Goal: Task Accomplishment & Management: Complete application form

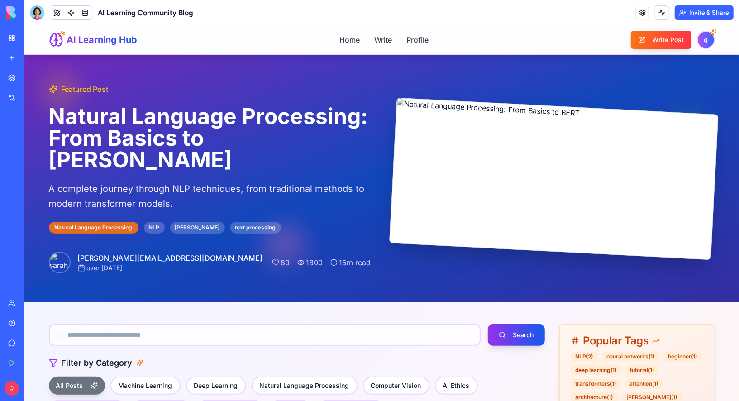
click at [268, 45] on div "AI Learning Hub Home Write Profile Write Post q" at bounding box center [381, 39] width 666 height 29
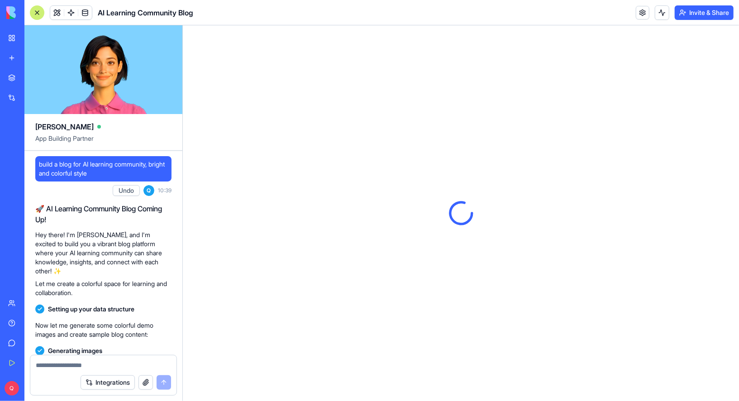
scroll to position [260, 0]
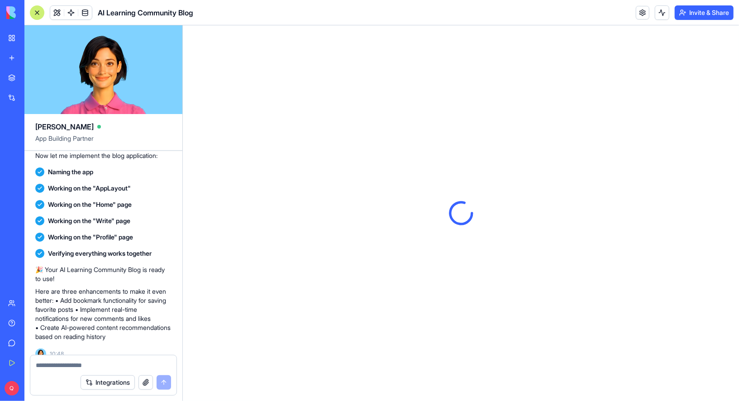
click at [452, 214] on icon at bounding box center [461, 213] width 34 height 34
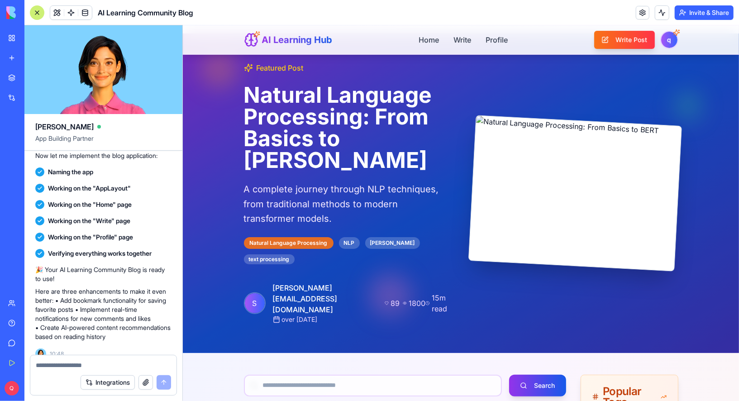
scroll to position [0, 0]
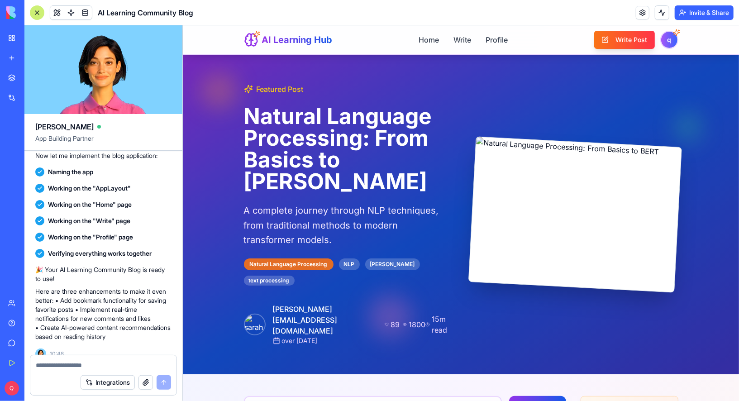
click at [33, 57] on div "New app" at bounding box center [28, 57] width 12 height 9
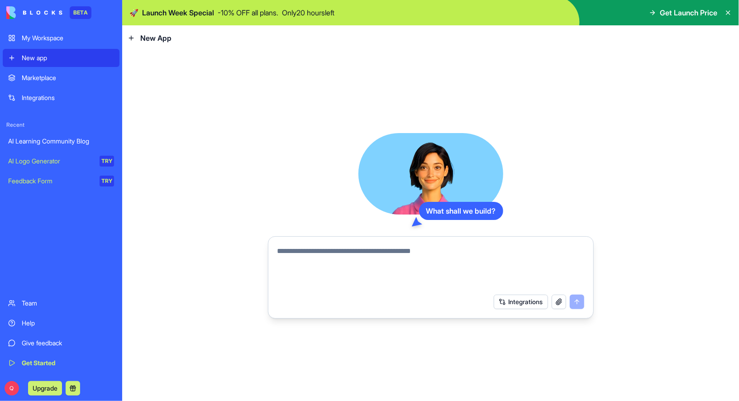
click at [426, 270] on textarea at bounding box center [430, 267] width 307 height 43
click at [279, 264] on textarea "**********" at bounding box center [430, 267] width 307 height 43
click at [581, 281] on textarea "**********" at bounding box center [430, 267] width 307 height 43
type textarea "**********"
click at [580, 303] on button "submit" at bounding box center [577, 301] width 14 height 14
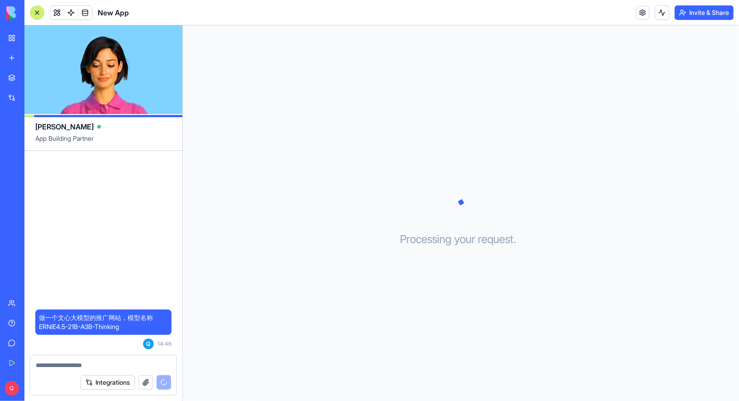
click at [417, 24] on header "New App Invite & Share" at bounding box center [381, 12] width 714 height 25
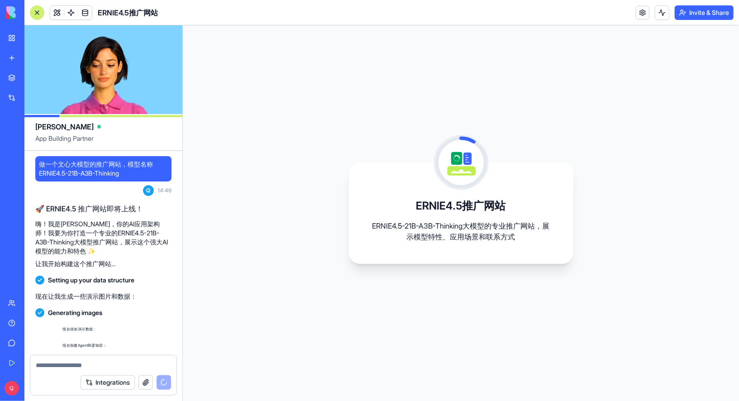
scroll to position [99, 0]
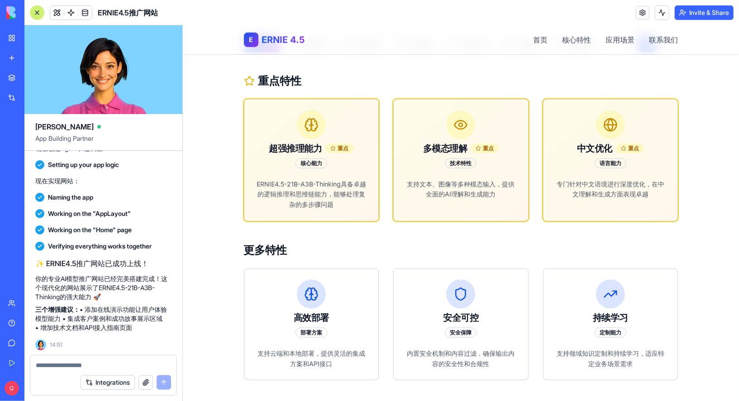
scroll to position [412, 0]
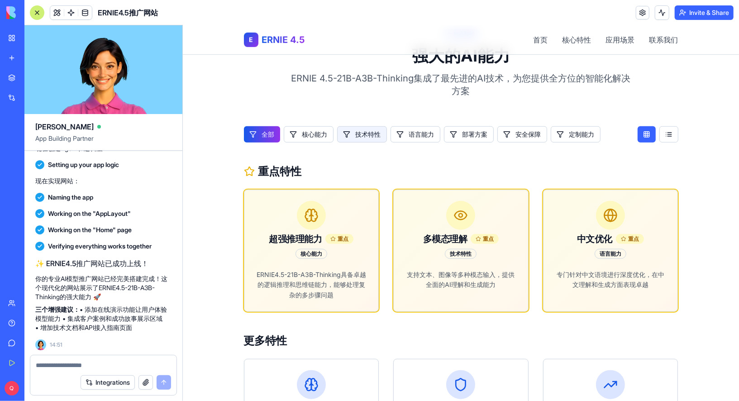
click at [356, 135] on button "技术特性" at bounding box center [362, 134] width 50 height 16
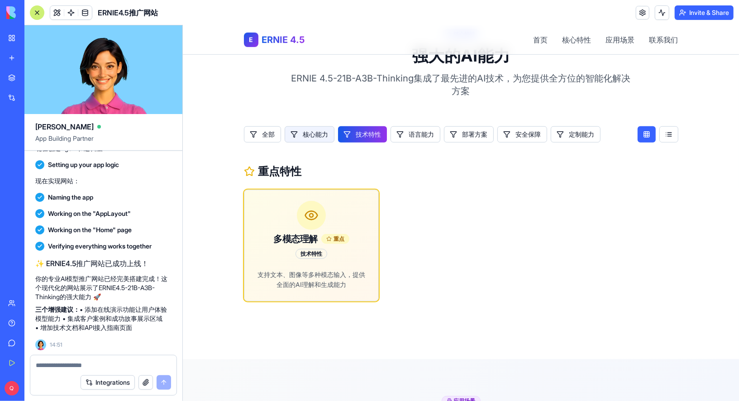
click at [307, 135] on button "核心能力" at bounding box center [309, 134] width 50 height 16
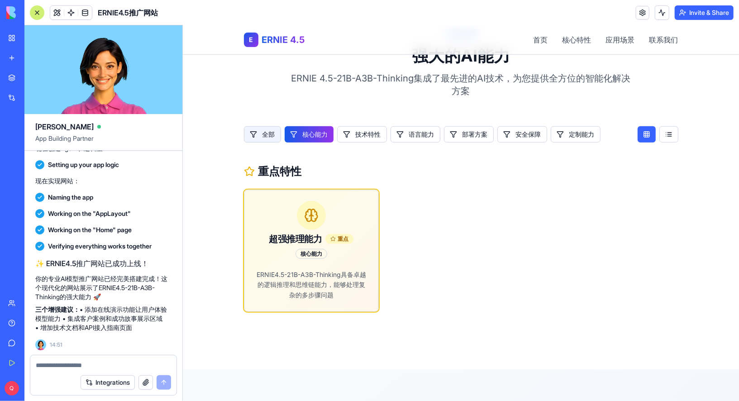
click at [251, 134] on button "全部" at bounding box center [261, 134] width 37 height 16
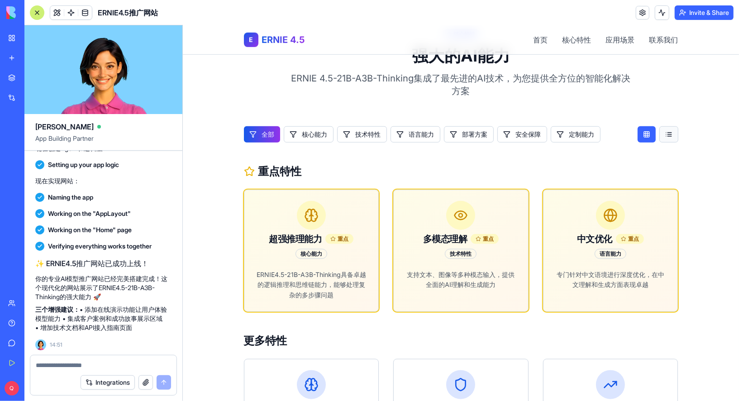
click at [667, 134] on button at bounding box center [668, 134] width 19 height 16
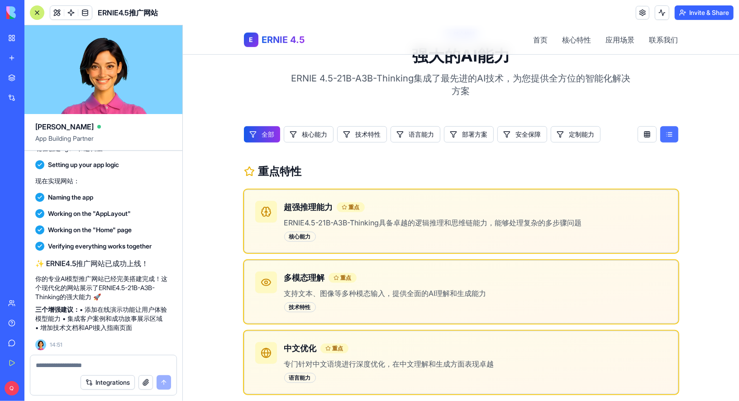
click at [667, 134] on button at bounding box center [669, 134] width 18 height 16
click at [647, 134] on button at bounding box center [646, 134] width 19 height 16
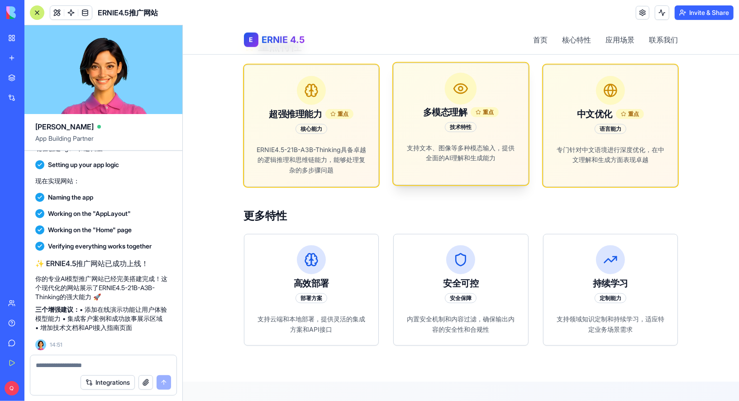
scroll to position [616, 0]
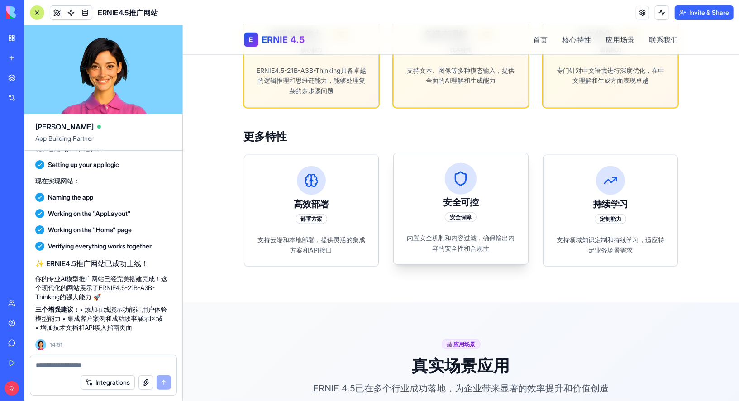
click at [451, 207] on div "安全可控 安全保障" at bounding box center [460, 208] width 113 height 26
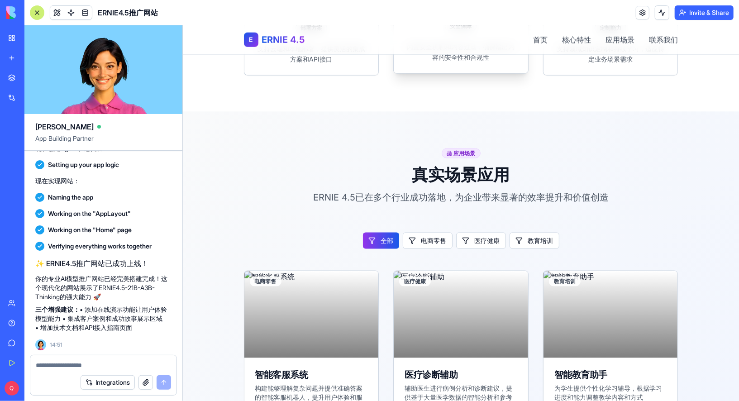
scroll to position [808, 0]
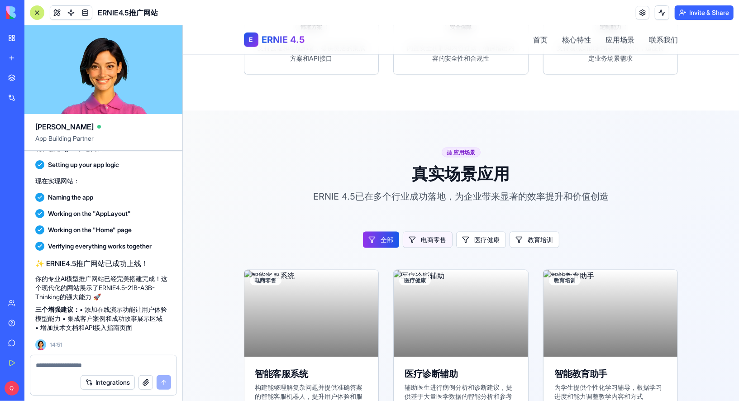
click at [437, 242] on button "电商零售" at bounding box center [427, 239] width 50 height 16
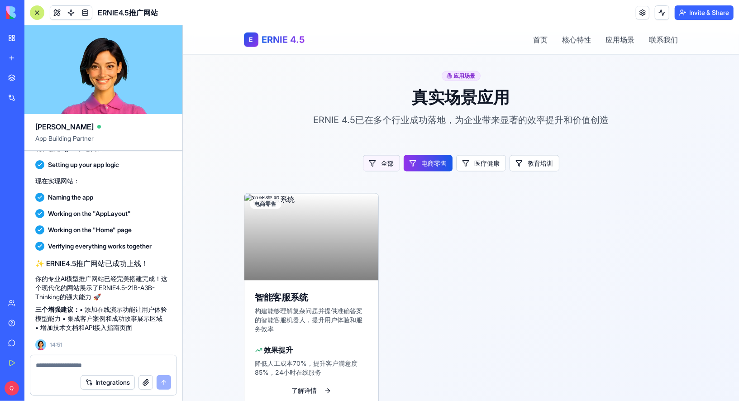
click at [388, 164] on button "全部" at bounding box center [380, 163] width 37 height 16
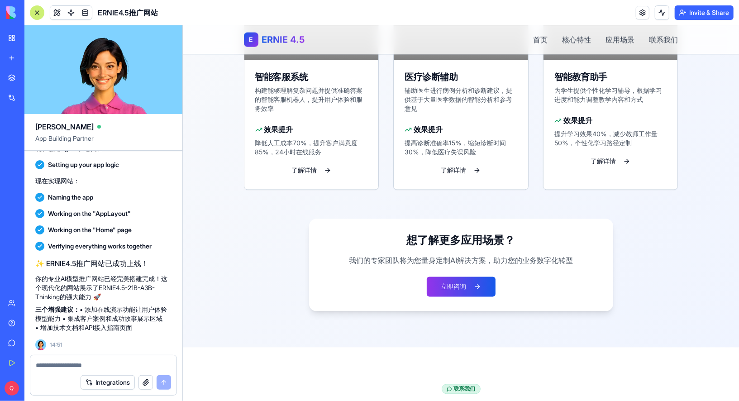
scroll to position [1103, 0]
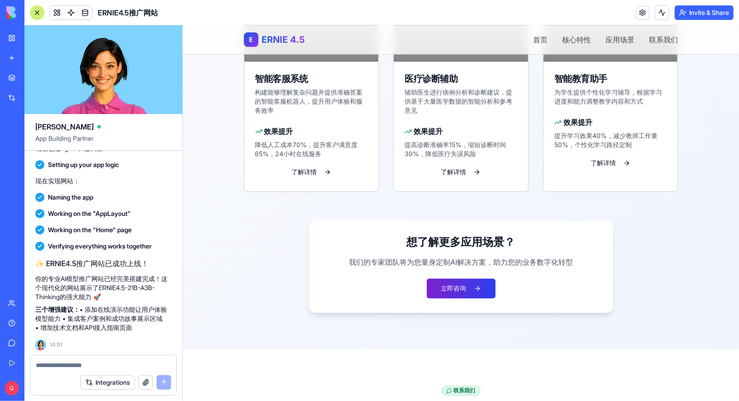
click at [440, 288] on button "立即咨询" at bounding box center [460, 288] width 69 height 20
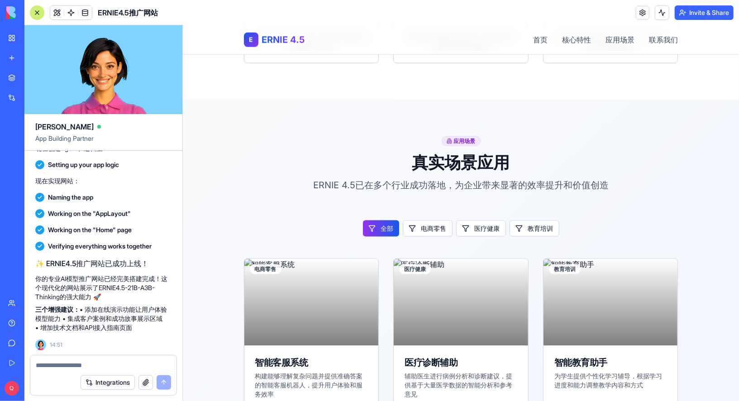
scroll to position [839, 0]
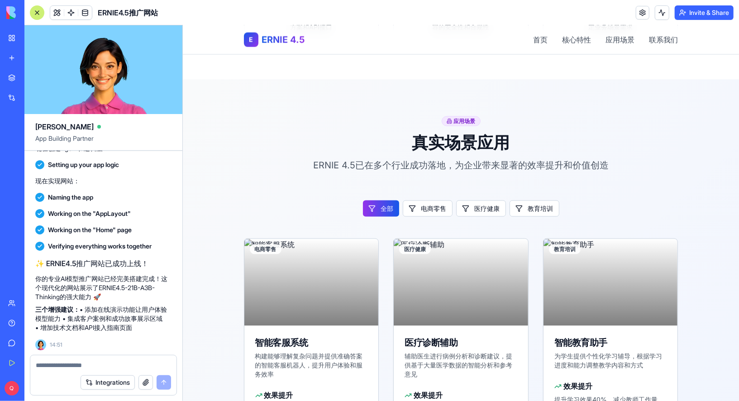
click at [511, 133] on h2 "真实场景应用" at bounding box center [460, 142] width 434 height 18
